Goal: Task Accomplishment & Management: Use online tool/utility

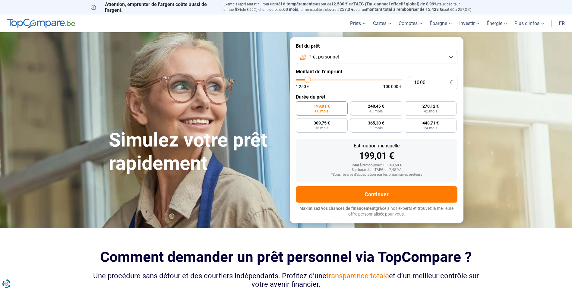
type input "25 750"
type input "25750"
type input "25 500"
type input "25500"
click at [323, 80] on input "range" at bounding box center [349, 80] width 106 height 2
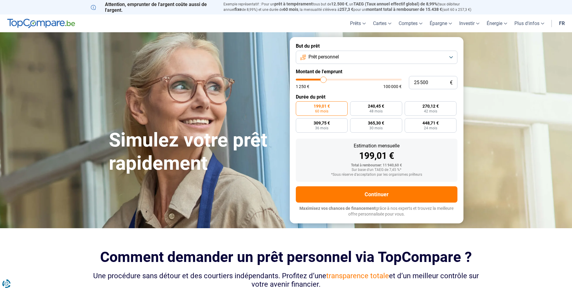
radio input "false"
type input "24 250"
type input "24250"
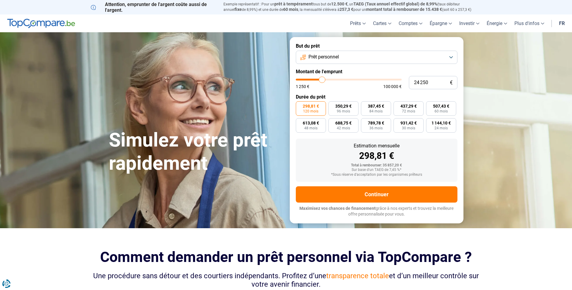
type input "23 750"
type input "23750"
type input "23 500"
type input "23500"
type input "23 000"
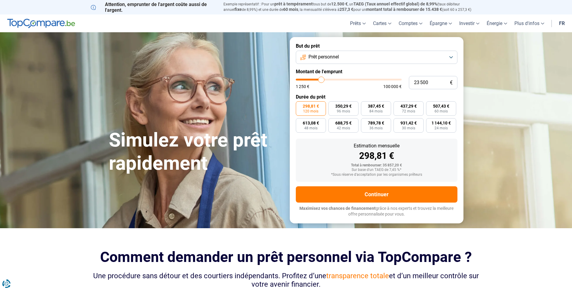
type input "23000"
type input "22 750"
type input "22750"
type input "22 250"
type input "22250"
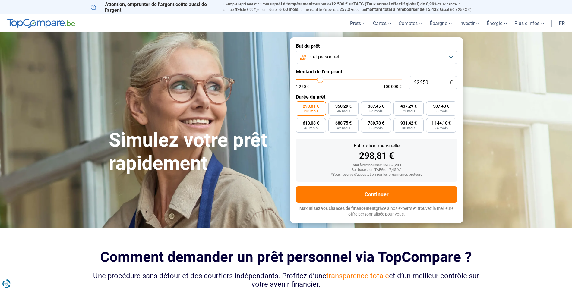
type input "23 250"
type input "23250"
type input "23 500"
type input "23500"
type input "24 500"
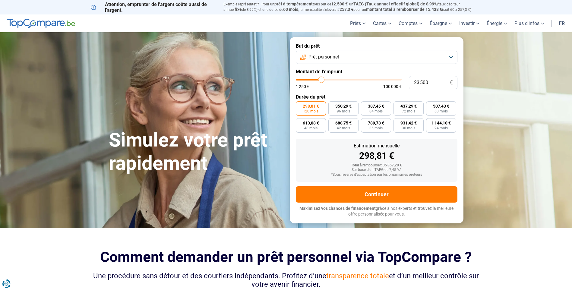
type input "24500"
type input "24 750"
type input "24750"
type input "25 250"
type input "25250"
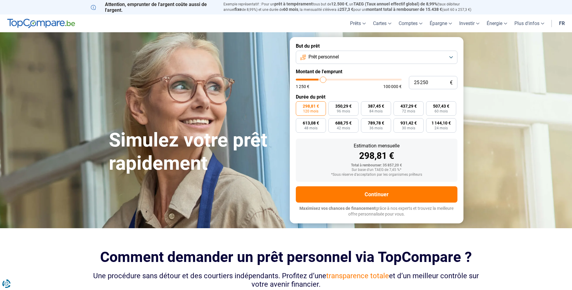
type input "25 750"
type input "25750"
type input "26 000"
type input "26000"
type input "25 000"
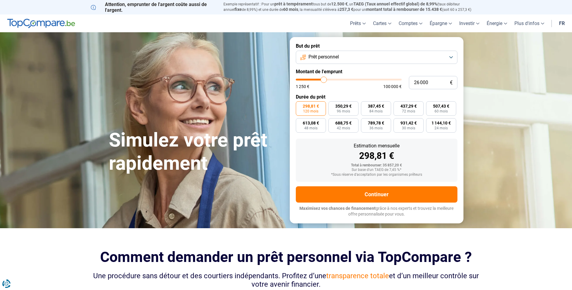
type input "25000"
type input "24 750"
type input "24750"
type input "24 500"
type input "24500"
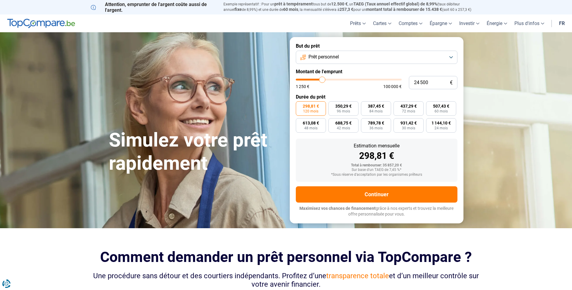
type input "24 750"
type input "24750"
type input "25 250"
type input "25250"
type input "26 000"
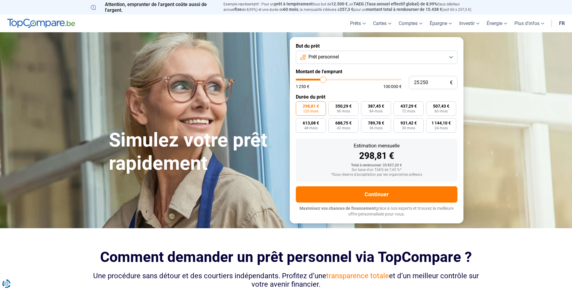
type input "26000"
type input "26 250"
type input "26250"
type input "26 750"
type input "26750"
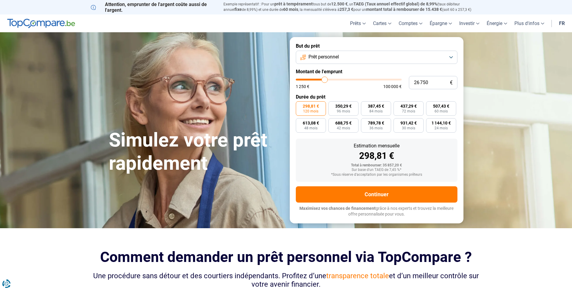
type input "26 250"
type input "26250"
type input "26 000"
type input "26000"
type input "25 250"
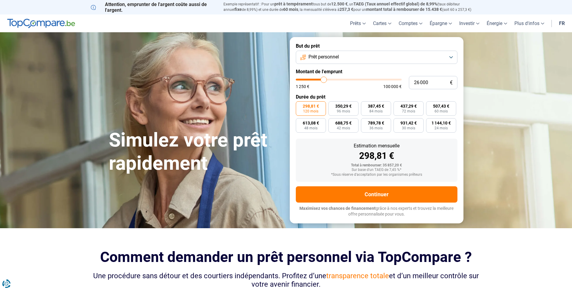
type input "25250"
type input "25 000"
type input "25000"
type input "24 500"
type input "24500"
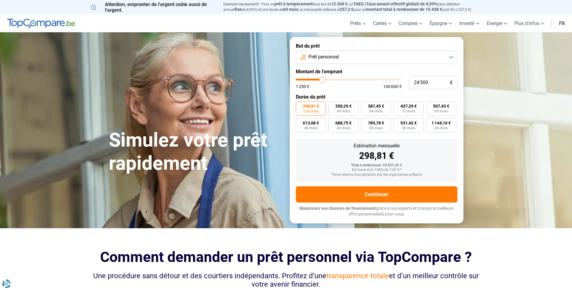
type input "24 250"
type input "24250"
type input "23 750"
type input "23750"
type input "24 250"
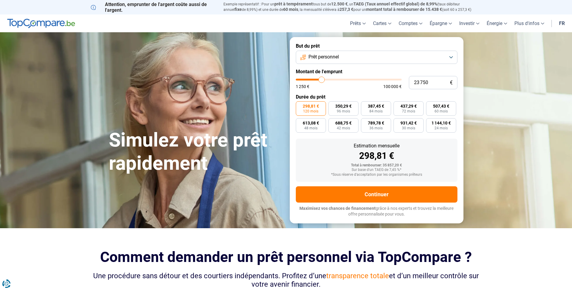
type input "24250"
type input "25 000"
type input "25000"
type input "25 250"
type input "25250"
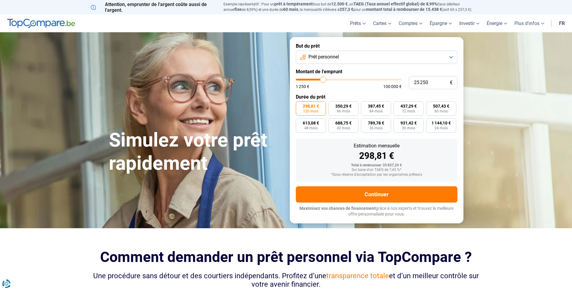
type input "26 000"
type input "26000"
type input "26 250"
type input "26250"
type input "26 000"
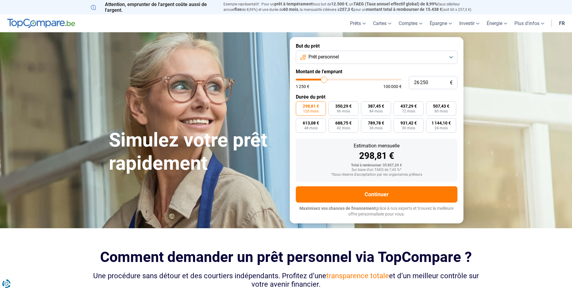
type input "26000"
type input "25 750"
type input "25750"
type input "26 000"
type input "26000"
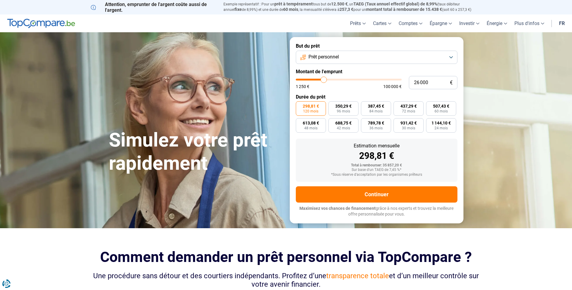
type input "26 250"
type input "26250"
type input "26 750"
type input "26750"
type input "27 250"
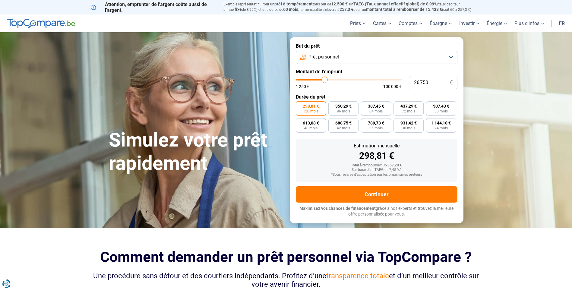
type input "27250"
type input "27 500"
type input "27500"
type input "27 250"
type input "27250"
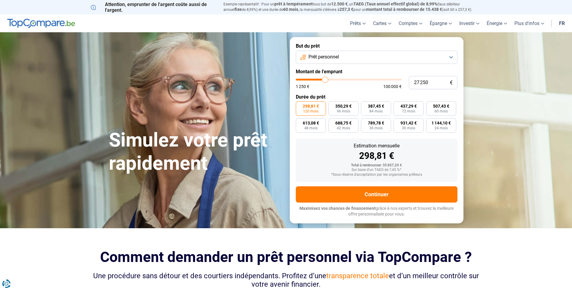
type input "26 750"
type input "26750"
type input "26 250"
type input "26250"
type input "26 500"
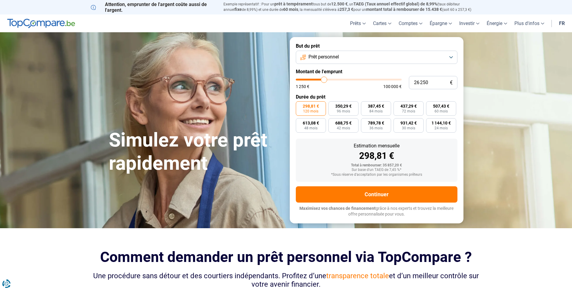
type input "26500"
type input "26 750"
type input "26750"
type input "26 250"
type input "26250"
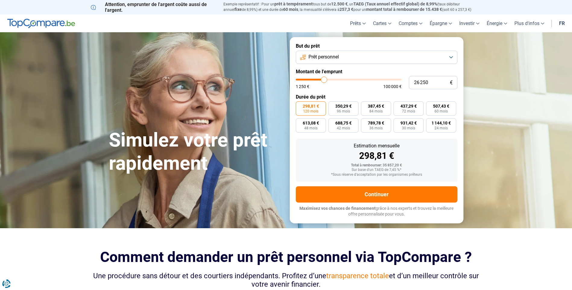
type input "26 000"
type input "26000"
click at [324, 80] on input "range" at bounding box center [349, 80] width 106 height 2
type input "25 750"
type input "25750"
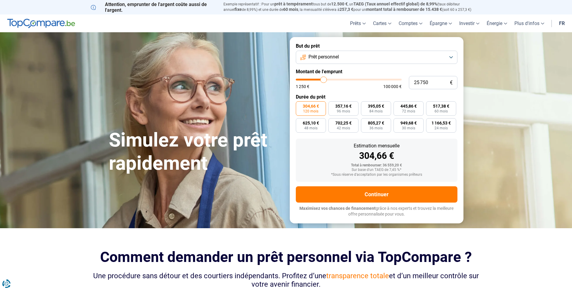
type input "24 750"
type input "24750"
type input "23 750"
type input "23750"
type input "23 500"
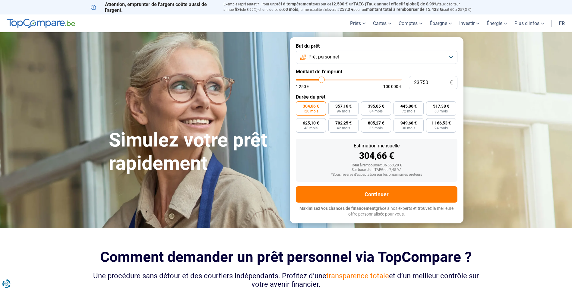
type input "23500"
type input "22 750"
type input "22750"
type input "22 250"
type input "22250"
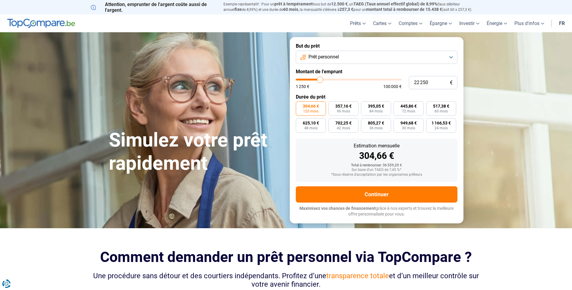
type input "21 500"
type input "21500"
type input "21 250"
type input "21250"
type input "20 500"
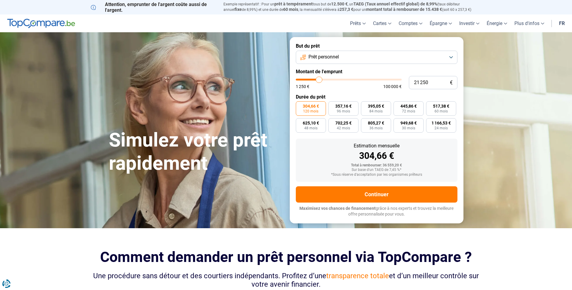
type input "20500"
type input "19 250"
type input "19250"
type input "18 750"
type input "18750"
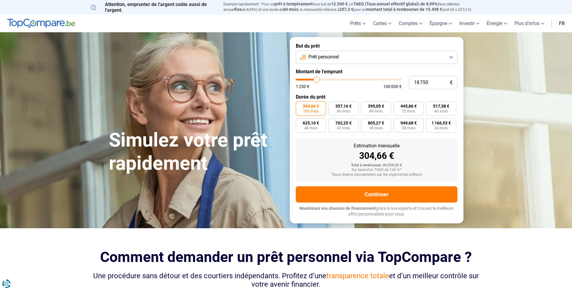
type input "19 000"
type input "19000"
type input "19 250"
type input "19250"
type input "19 750"
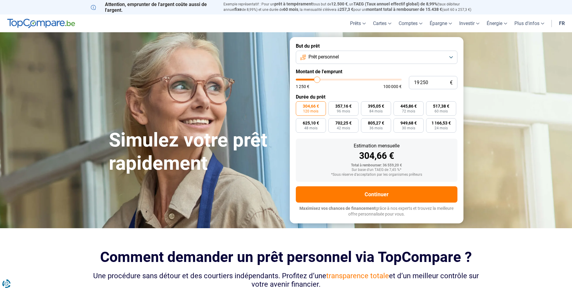
type input "19750"
type input "20 250"
type input "20250"
type input "20 750"
type input "20750"
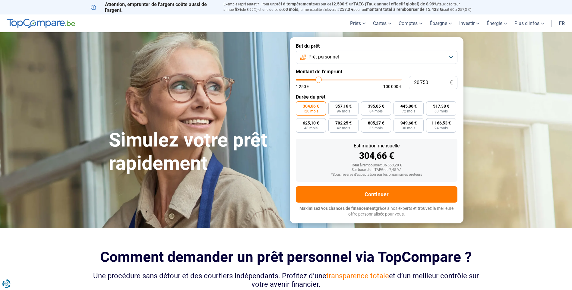
type input "21 250"
type input "21250"
type input "21 500"
type input "21500"
type input "21 250"
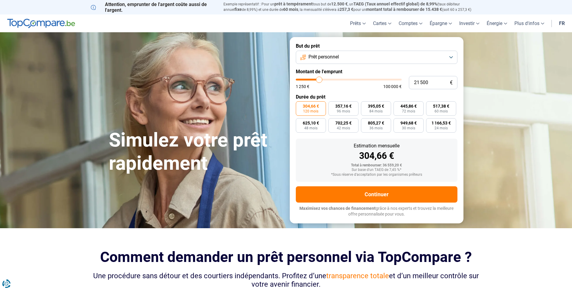
type input "21250"
type input "20 750"
drag, startPoint x: 324, startPoint y: 80, endPoint x: 319, endPoint y: 79, distance: 5.3
type input "20750"
click at [319, 79] on input "range" at bounding box center [349, 80] width 106 height 2
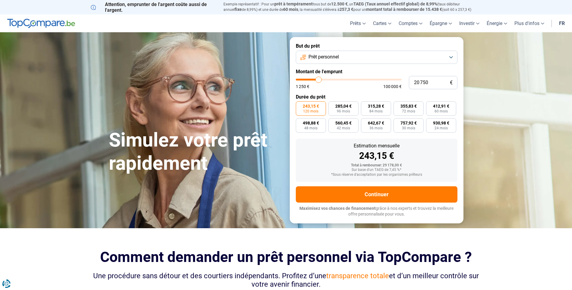
type input "20 250"
type input "20250"
type input "19 250"
type input "19250"
type input "19 000"
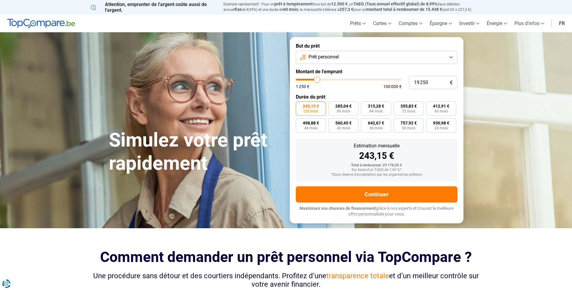
type input "19000"
type input "19 250"
type input "19250"
type input "19 750"
type input "19750"
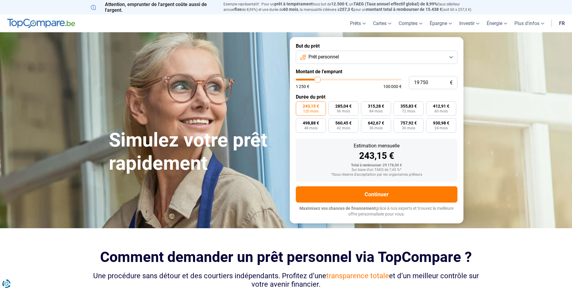
type input "20 000"
type input "20000"
click at [318, 79] on input "range" at bounding box center [349, 80] width 106 height 2
radio input "true"
click at [318, 79] on input "range" at bounding box center [349, 80] width 106 height 2
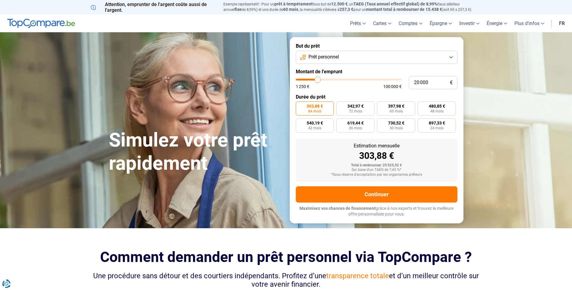
type input "15 500"
type input "15500"
click at [313, 79] on input "range" at bounding box center [349, 80] width 106 height 2
type input "20 250"
type input "20250"
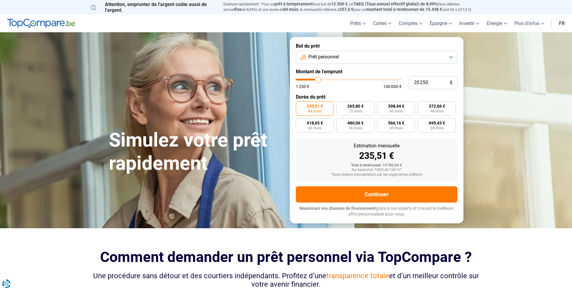
click at [318, 79] on input "range" at bounding box center [349, 80] width 106 height 2
radio input "false"
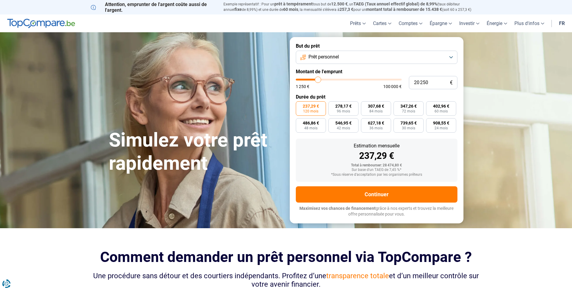
type input "20 750"
type input "20750"
type input "20 250"
type input "20250"
type input "19 750"
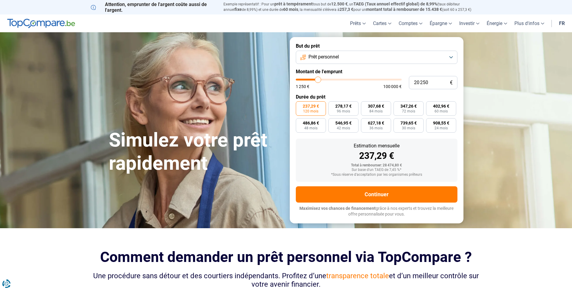
type input "19750"
type input "19 250"
type input "19250"
type input "19 000"
type input "19000"
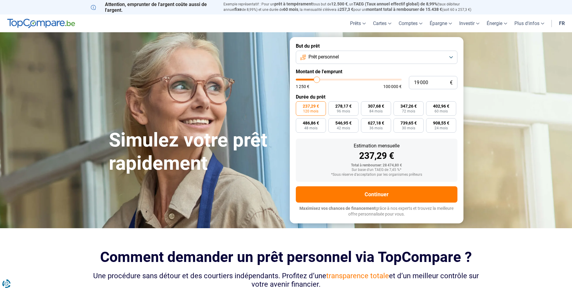
click at [317, 79] on input "range" at bounding box center [349, 80] width 106 height 2
radio input "true"
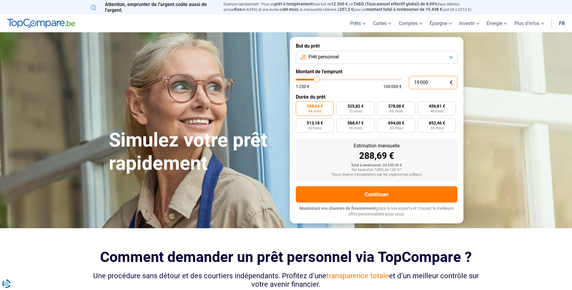
drag, startPoint x: 425, startPoint y: 84, endPoint x: 351, endPoint y: 89, distance: 74.3
click at [351, 89] on div "19 000 € 1 250 € 100 000 €" at bounding box center [377, 82] width 162 height 13
type input "20"
type input "1250"
type input "200"
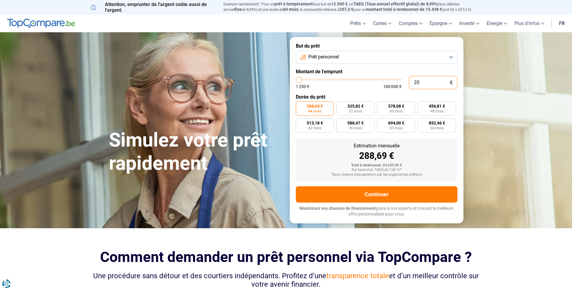
type input "1250"
type input "2 000"
type input "2000"
type input "20 000"
type input "20000"
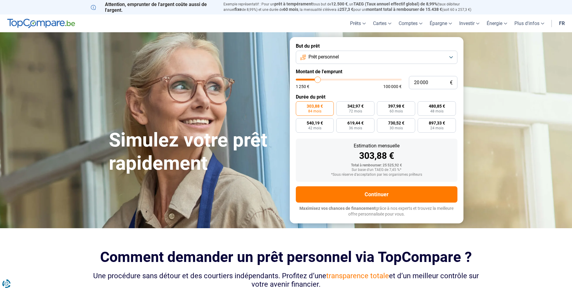
click at [359, 88] on div "1 250 € 100 000 €" at bounding box center [349, 86] width 106 height 4
drag, startPoint x: 418, startPoint y: 84, endPoint x: 336, endPoint y: 93, distance: 82.1
click at [334, 108] on form "But du prêt Prêt personnel Montant de l'emprunt 20 000 € 1 250 € 100 000 € Duré…" at bounding box center [377, 130] width 174 height 186
type input "10 000"
type input "10000"
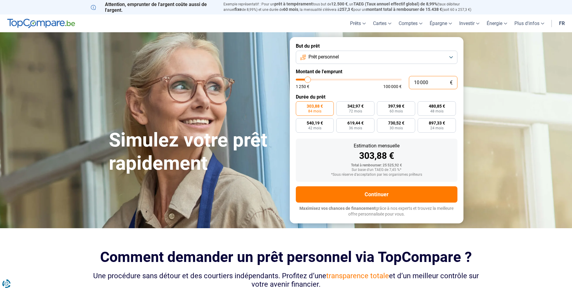
type input "150 000"
type input "100000"
type input "15 000"
type input "15000"
type input "15 000"
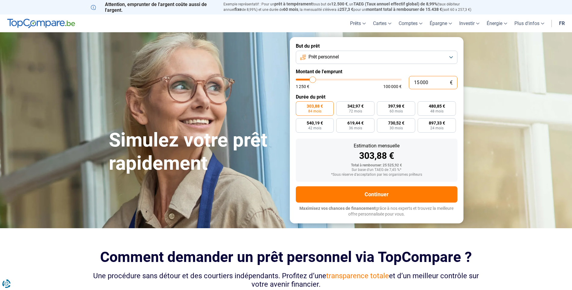
radio input "true"
click at [336, 94] on label "Durée du prêt" at bounding box center [377, 97] width 162 height 6
click at [420, 83] on input "15 000" at bounding box center [433, 82] width 49 height 13
type input "150 000"
type input "100000"
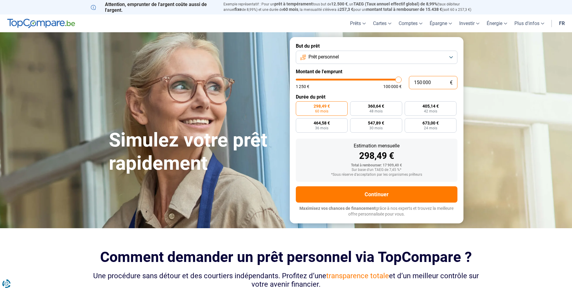
type input "15 000"
type input "15000"
type input "1 500"
type input "1500"
type input "150"
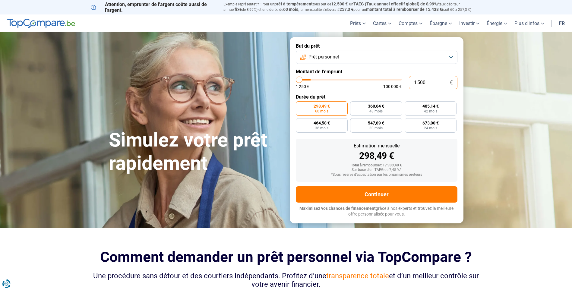
type input "1250"
type input "15"
type input "1250"
type input "1"
type input "1250"
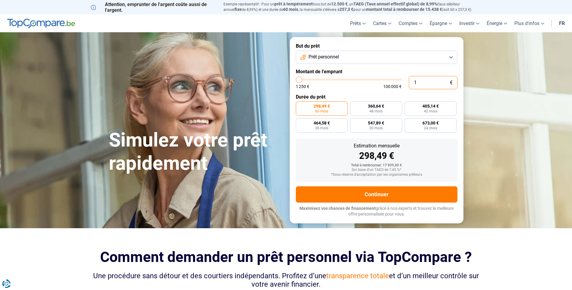
type input "10"
type input "1250"
type input "100"
type input "1250"
click at [342, 87] on div "1 250 € 100 000 €" at bounding box center [349, 86] width 106 height 4
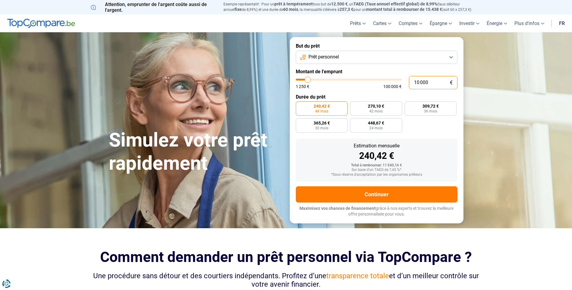
click at [419, 83] on input "10 000" at bounding box center [433, 82] width 49 height 13
click at [391, 87] on span "100 000 €" at bounding box center [392, 86] width 18 height 4
click at [327, 105] on span "238,79 €" at bounding box center [322, 106] width 16 height 4
click at [300, 105] on input "238,79 € 60 mois" at bounding box center [298, 103] width 4 height 4
click at [419, 82] on input "12 000" at bounding box center [433, 82] width 49 height 13
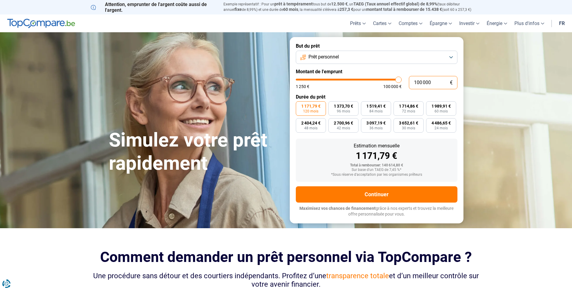
drag, startPoint x: 435, startPoint y: 82, endPoint x: 311, endPoint y: 80, distance: 123.3
click at [311, 80] on div "100 000 € 1 250 € 100 000 €" at bounding box center [377, 82] width 162 height 13
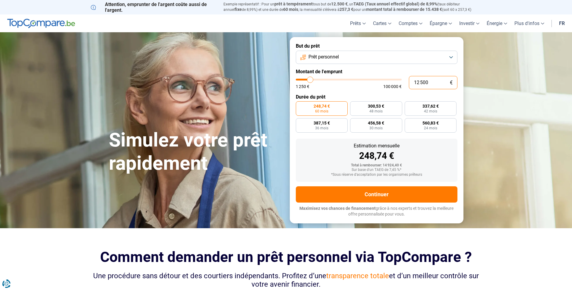
click at [423, 83] on input "12 500" at bounding box center [433, 82] width 49 height 13
drag, startPoint x: 419, startPoint y: 81, endPoint x: 399, endPoint y: 84, distance: 20.1
click at [401, 84] on div "12 000 € 1 250 € 100 000 €" at bounding box center [377, 82] width 162 height 13
drag, startPoint x: 418, startPoint y: 82, endPoint x: 396, endPoint y: 80, distance: 22.7
click at [401, 80] on div "15 000 € 1 250 € 100 000 €" at bounding box center [377, 82] width 162 height 13
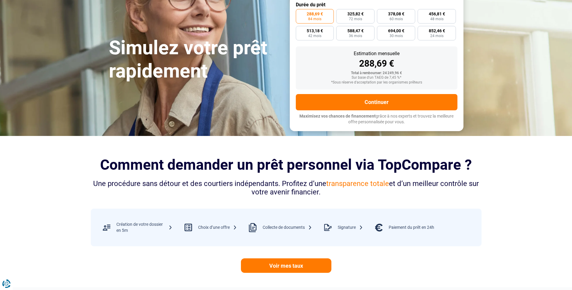
scroll to position [121, 0]
